Goal: Task Accomplishment & Management: Complete application form

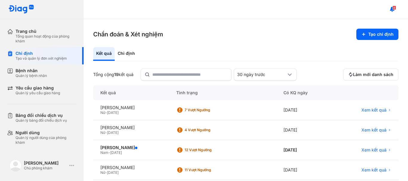
scroll to position [60, 0]
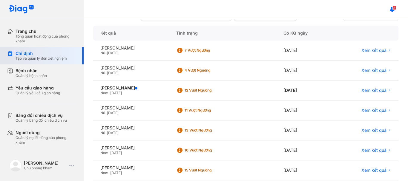
click at [44, 62] on div "Chỉ định Tạo và quản lý đơn xét nghiệm" at bounding box center [45, 55] width 76 height 17
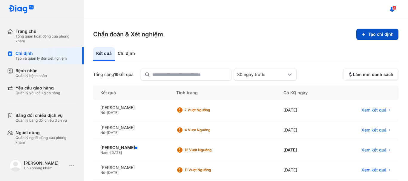
click at [371, 36] on button "Tạo chỉ định" at bounding box center [377, 34] width 42 height 11
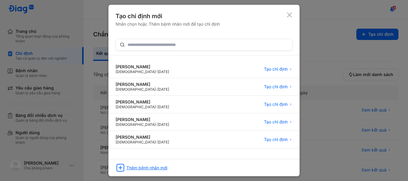
click at [149, 169] on div "Thêm bệnh nhân mới" at bounding box center [146, 167] width 41 height 5
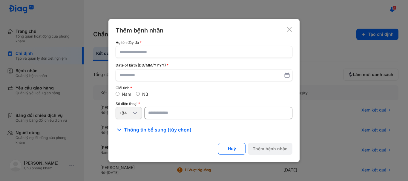
click at [145, 60] on div "Họ tên đầy đủ Date of birth (DD/MM/YYYY) Giới tính Nam Nữ Số điện thoại +84" at bounding box center [204, 80] width 177 height 78
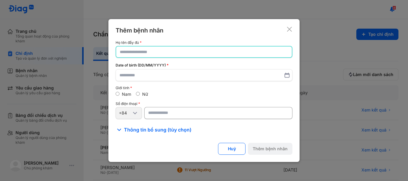
click at [144, 50] on input "text" at bounding box center [204, 52] width 168 height 11
paste input "**********"
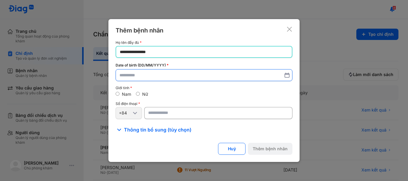
type input "**********"
click at [152, 81] on label at bounding box center [204, 76] width 177 height 12
click at [152, 81] on input "text" at bounding box center [203, 75] width 169 height 11
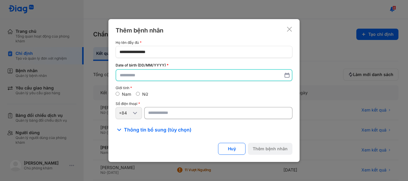
click at [152, 80] on input "text" at bounding box center [204, 75] width 168 height 11
type input "**********"
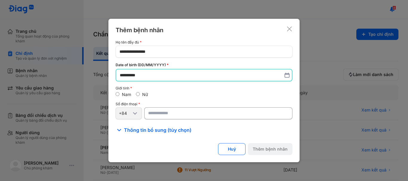
click at [158, 115] on input "number" at bounding box center [218, 113] width 148 height 12
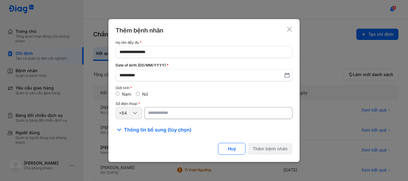
paste input "**********"
type input "**********"
click at [271, 150] on button "Thêm bệnh nhân" at bounding box center [270, 149] width 44 height 12
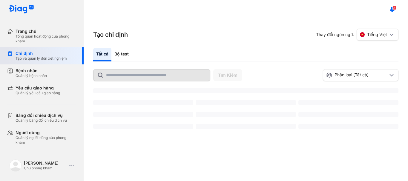
click at [0, 0] on div at bounding box center [0, 0] width 0 height 0
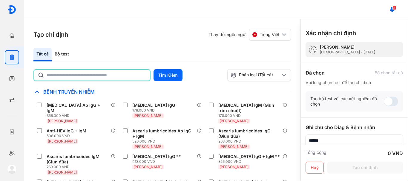
click at [80, 80] on input "text" at bounding box center [97, 75] width 100 height 11
type input "*"
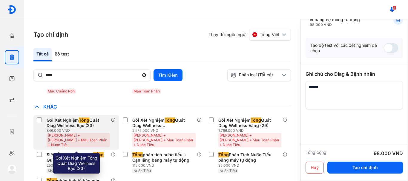
scroll to position [149, 0]
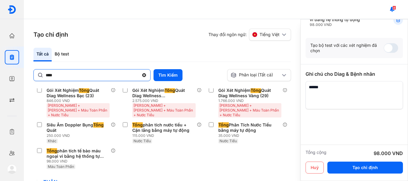
drag, startPoint x: 77, startPoint y: 82, endPoint x: 76, endPoint y: 74, distance: 8.5
click at [76, 78] on div "**** Tìm Kiếm Phân loại (Tất cả) Lưu làm chế độ xem mặc định Chỉ định nhiều nhấ…" at bounding box center [161, 125] width 257 height 112
drag, startPoint x: 76, startPoint y: 73, endPoint x: 15, endPoint y: 75, distance: 60.3
click at [15, 75] on div "Trang chủ Tổng quan hoạt động của phòng khám Chỉ định Tạo và quản lý đơn xét ng…" at bounding box center [204, 90] width 408 height 181
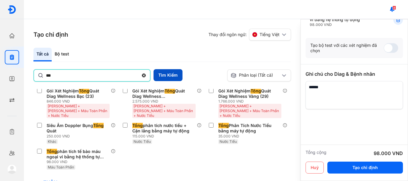
click at [176, 73] on button "Tìm Kiếm" at bounding box center [167, 75] width 29 height 12
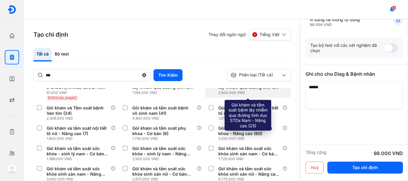
scroll to position [189, 0]
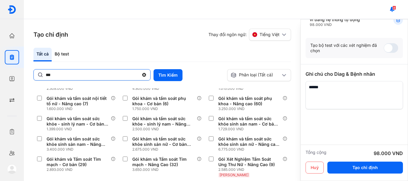
click at [62, 75] on input "***" at bounding box center [92, 75] width 93 height 11
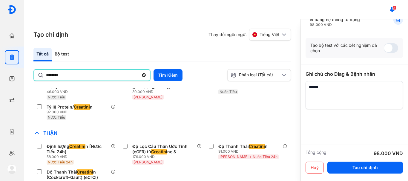
scroll to position [0, 0]
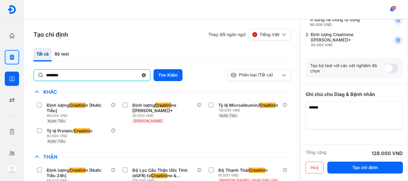
drag, startPoint x: 72, startPoint y: 74, endPoint x: 0, endPoint y: 69, distance: 72.2
click at [0, 69] on div "Trang chủ Tổng quan hoạt động của phòng khám Chỉ định Tạo và quản lý đơn xét ng…" at bounding box center [204, 90] width 408 height 181
type input "*"
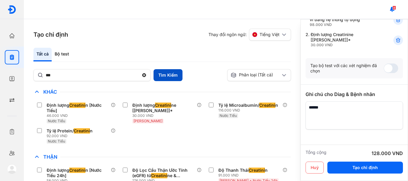
click at [163, 73] on button "Tìm Kiếm" at bounding box center [167, 75] width 29 height 12
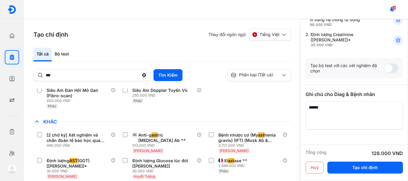
scroll to position [90, 0]
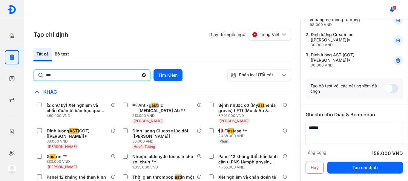
drag, startPoint x: 69, startPoint y: 77, endPoint x: 44, endPoint y: 84, distance: 25.1
click at [44, 84] on div "*** Tìm Kiếm Phân loại (Tất cả) Lưu làm chế độ xem mặc định Chỉ định nhiều nhất…" at bounding box center [161, 125] width 257 height 112
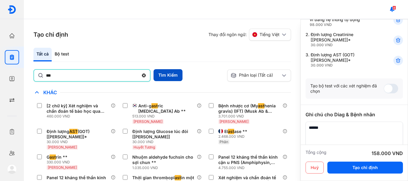
click at [165, 77] on button "Tìm Kiếm" at bounding box center [167, 75] width 29 height 12
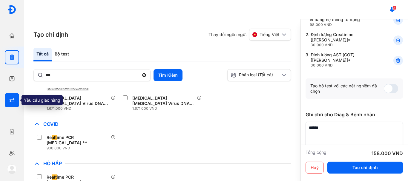
scroll to position [184, 0]
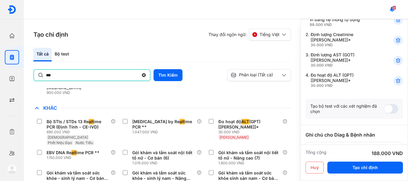
drag, startPoint x: 81, startPoint y: 75, endPoint x: 29, endPoint y: 84, distance: 52.8
click at [29, 84] on div "Tạo chỉ định Thay đổi ngôn ngữ: Tiếng Việt Tất cả Bộ test *** Tìm Kiếm Phân loạ…" at bounding box center [162, 100] width 276 height 162
type input "*"
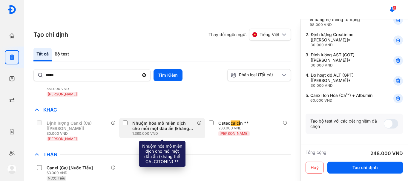
scroll to position [87, 0]
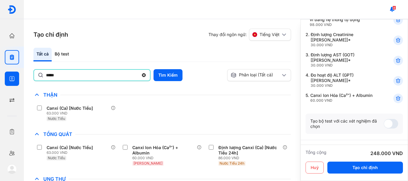
drag, startPoint x: 73, startPoint y: 76, endPoint x: 0, endPoint y: 69, distance: 73.2
click at [0, 69] on div "Trang chủ Tổng quan hoạt động của phòng khám Chỉ định Tạo và quản lý đơn xét ng…" at bounding box center [204, 90] width 408 height 181
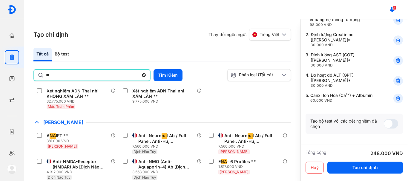
scroll to position [1738, 0]
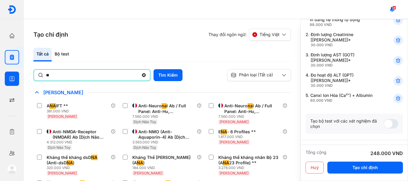
drag, startPoint x: 80, startPoint y: 78, endPoint x: 0, endPoint y: 83, distance: 80.5
click at [0, 83] on div "Trang chủ Tổng quan hoạt động của phòng khám Chỉ định Tạo và quản lý đơn xét ng…" at bounding box center [204, 90] width 408 height 181
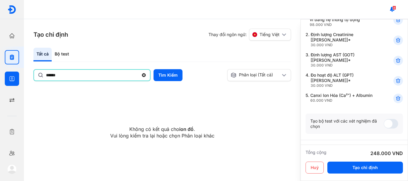
drag, startPoint x: 68, startPoint y: 76, endPoint x: 0, endPoint y: 78, distance: 67.8
click at [0, 78] on div "Trang chủ Tổng quan hoạt động của phòng khám Chỉ định Tạo và quản lý đơn xét ng…" at bounding box center [204, 90] width 408 height 181
type input "*"
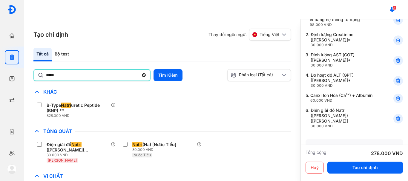
drag, startPoint x: 67, startPoint y: 76, endPoint x: 26, endPoint y: 73, distance: 40.7
click at [26, 73] on div "Tạo chỉ định Thay đổi ngôn ngữ: Tiếng Việt Tất cả Bộ test ***** Tìm Kiếm Phân l…" at bounding box center [162, 100] width 276 height 162
type input "*"
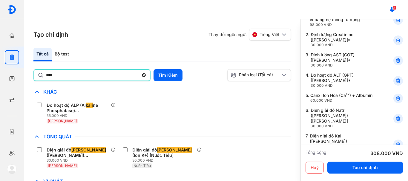
drag, startPoint x: 68, startPoint y: 76, endPoint x: 34, endPoint y: 80, distance: 33.8
click at [34, 80] on div "****" at bounding box center [91, 75] width 117 height 12
click at [46, 80] on input "****" at bounding box center [92, 75] width 93 height 11
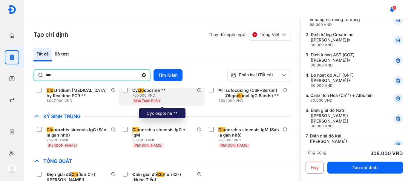
scroll to position [90, 0]
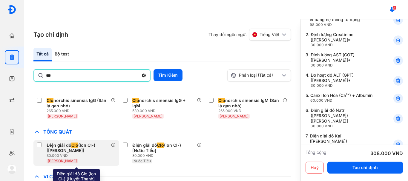
click at [36, 144] on div "Điện giải đồ Clo (Ion Cl-) [[PERSON_NAME]] 30.000 VND [PERSON_NAME]" at bounding box center [76, 153] width 86 height 26
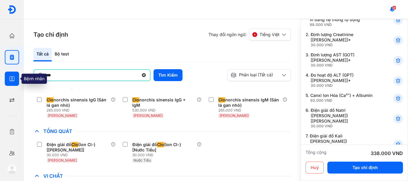
drag, startPoint x: 69, startPoint y: 76, endPoint x: 12, endPoint y: 78, distance: 57.4
click at [12, 78] on div "Trang chủ Tổng quan hoạt động của phòng khám Chỉ định Tạo và quản lý đơn xét ng…" at bounding box center [204, 90] width 408 height 181
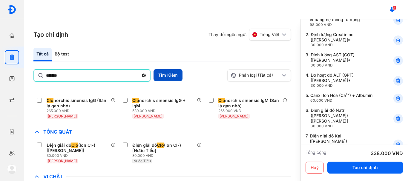
click at [161, 71] on button "Tìm Kiếm" at bounding box center [167, 75] width 29 height 12
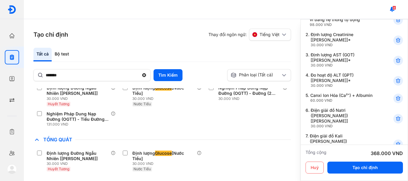
scroll to position [191, 0]
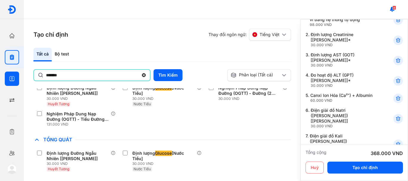
drag, startPoint x: 79, startPoint y: 77, endPoint x: 0, endPoint y: 80, distance: 78.6
click at [0, 80] on div "Trang chủ Tổng quan hoạt động của phòng khám Chỉ định Tạo và quản lý đơn xét ng…" at bounding box center [204, 90] width 408 height 181
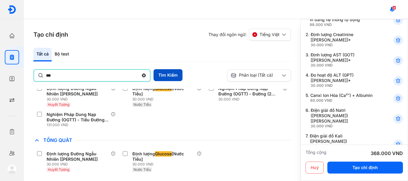
click at [164, 76] on button "Tìm Kiếm" at bounding box center [167, 75] width 29 height 12
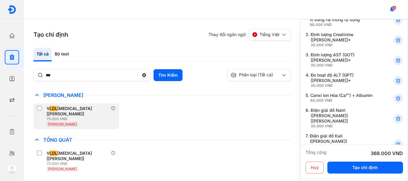
scroll to position [12, 0]
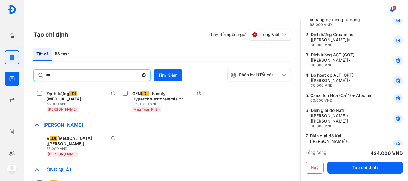
drag, startPoint x: 62, startPoint y: 74, endPoint x: 0, endPoint y: 77, distance: 61.9
click at [0, 77] on div "Trang chủ Tổng quan hoạt động của phòng khám Chỉ định Tạo và quản lý đơn xét ng…" at bounding box center [204, 90] width 408 height 181
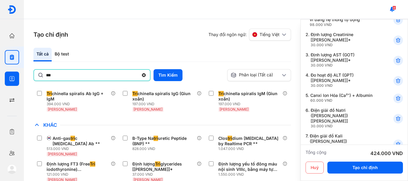
scroll to position [56, 0]
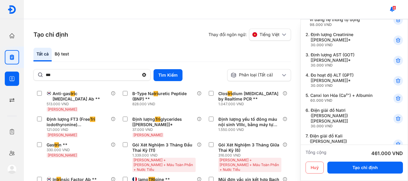
drag, startPoint x: 60, startPoint y: 76, endPoint x: 0, endPoint y: 70, distance: 60.6
click at [0, 70] on div "Trang chủ Tổng quan hoạt động của phòng khám Chỉ định Tạo và quản lý đơn xét ng…" at bounding box center [204, 90] width 408 height 181
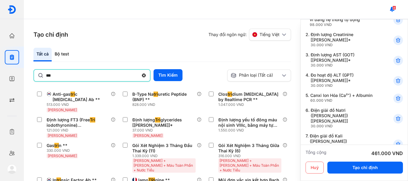
click at [152, 78] on div "*** Tìm Kiếm" at bounding box center [128, 75] width 191 height 13
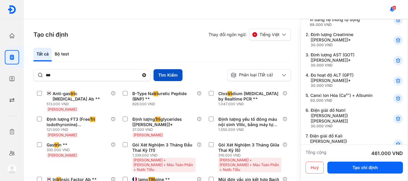
click at [163, 74] on button "Tìm Kiếm" at bounding box center [167, 75] width 29 height 12
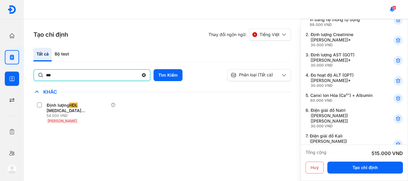
drag, startPoint x: 62, startPoint y: 75, endPoint x: 0, endPoint y: 78, distance: 62.1
click at [0, 78] on div "Trang chủ Tổng quan hoạt động của phòng khám Chỉ định Tạo và quản lý đơn xét ng…" at bounding box center [204, 90] width 408 height 181
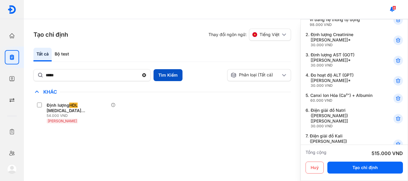
click at [170, 76] on button "Tìm Kiếm" at bounding box center [167, 75] width 29 height 12
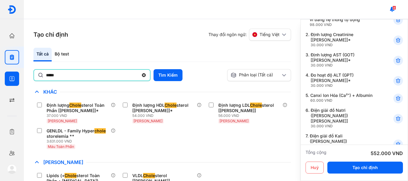
drag, startPoint x: 66, startPoint y: 74, endPoint x: 0, endPoint y: 79, distance: 66.1
click at [0, 79] on div "Trang chủ Tổng quan hoạt động của phòng khám Chỉ định Tạo và quản lý đơn xét ng…" at bounding box center [204, 90] width 408 height 181
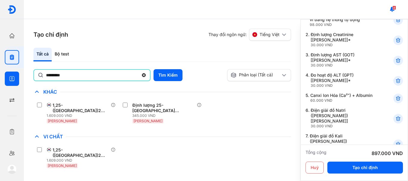
drag, startPoint x: 87, startPoint y: 78, endPoint x: 0, endPoint y: 72, distance: 87.7
click at [0, 72] on div "Trang chủ Tổng quan hoạt động của phòng khám Chỉ định Tạo và quản lý đơn xét ng…" at bounding box center [204, 90] width 408 height 181
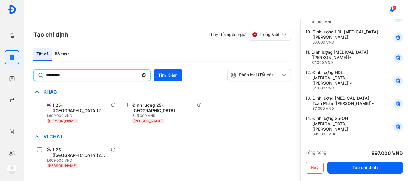
scroll to position [269, 0]
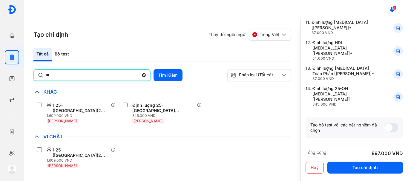
type input "*"
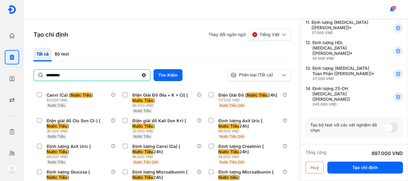
scroll to position [597, 0]
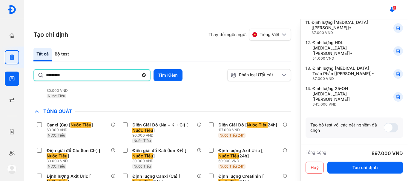
drag, startPoint x: 83, startPoint y: 76, endPoint x: 0, endPoint y: 87, distance: 83.5
click at [0, 87] on div "Trang chủ Tổng quan hoạt động của phòng khám Chỉ định Tạo và quản lý đơn xét ng…" at bounding box center [204, 90] width 408 height 181
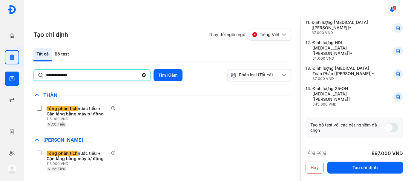
scroll to position [86, 0]
drag, startPoint x: 84, startPoint y: 73, endPoint x: 23, endPoint y: 73, distance: 61.2
click at [25, 73] on div "**********" at bounding box center [162, 100] width 276 height 162
type input "*"
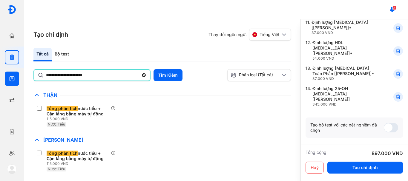
type input "**********"
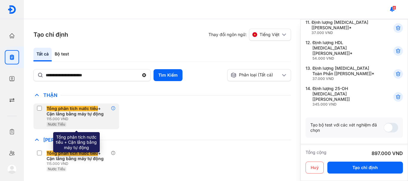
click at [111, 107] on icon at bounding box center [113, 108] width 5 height 5
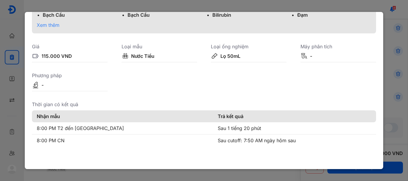
scroll to position [0, 0]
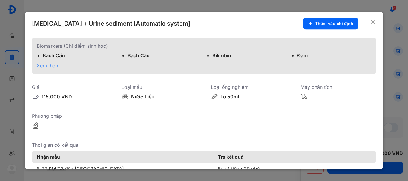
click at [370, 22] on icon at bounding box center [373, 22] width 6 height 6
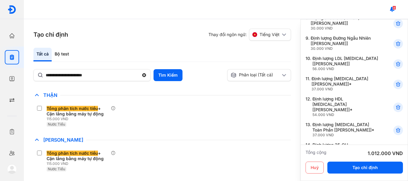
scroll to position [202, 0]
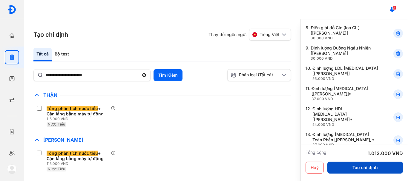
click at [354, 167] on button "Tạo chỉ định" at bounding box center [365, 168] width 76 height 12
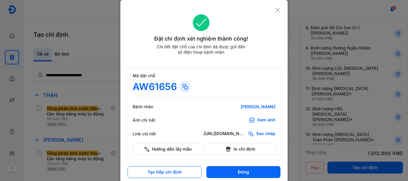
scroll to position [4, 0]
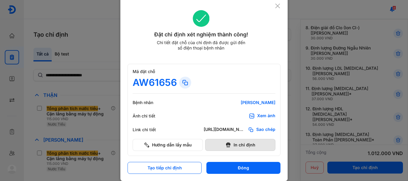
click at [240, 144] on button "In chỉ định" at bounding box center [240, 145] width 70 height 12
click at [276, 8] on icon at bounding box center [278, 6] width 6 height 6
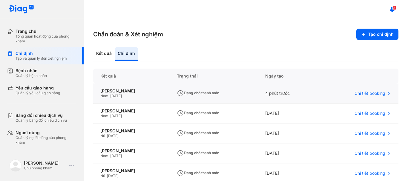
click at [159, 97] on div "Nam - [DATE]" at bounding box center [131, 96] width 62 height 5
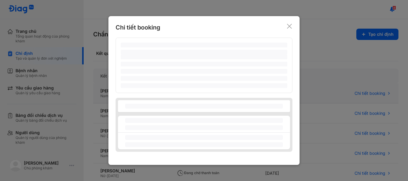
click at [159, 97] on div "‌ ‌ ‌ ‌ ‌ ‌ ‌ ‌ ‌ ‌ ‌ ‌" at bounding box center [204, 95] width 177 height 114
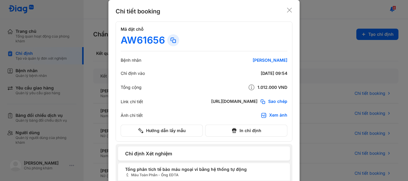
click at [312, 83] on div at bounding box center [204, 90] width 408 height 181
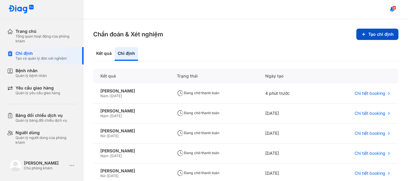
click at [371, 38] on button "Tạo chỉ định" at bounding box center [377, 34] width 42 height 11
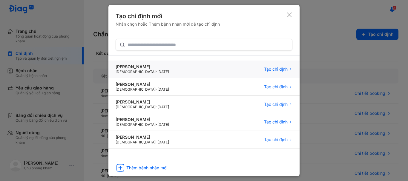
click at [153, 70] on div "[PERSON_NAME] [DEMOGRAPHIC_DATA] - [DATE] Tạo chỉ định" at bounding box center [203, 70] width 191 height 18
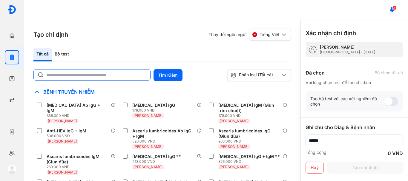
click at [53, 75] on input "text" at bounding box center [96, 75] width 100 height 11
type input "********"
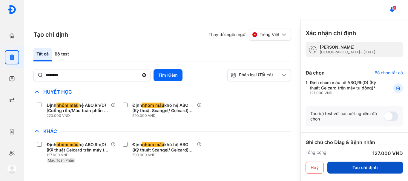
click at [357, 168] on button "Tạo chỉ định" at bounding box center [365, 168] width 76 height 12
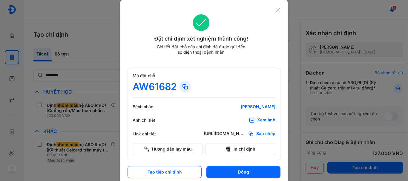
scroll to position [4, 0]
